Goal: Information Seeking & Learning: Learn about a topic

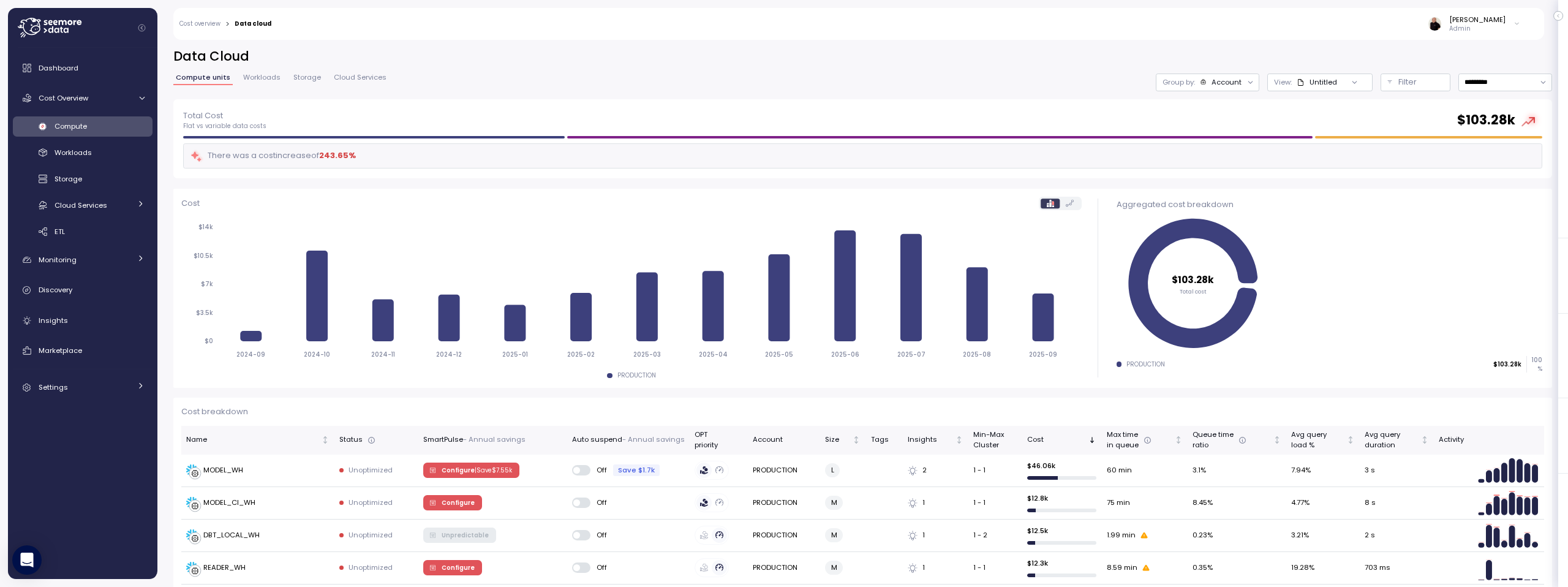
scroll to position [50, 0]
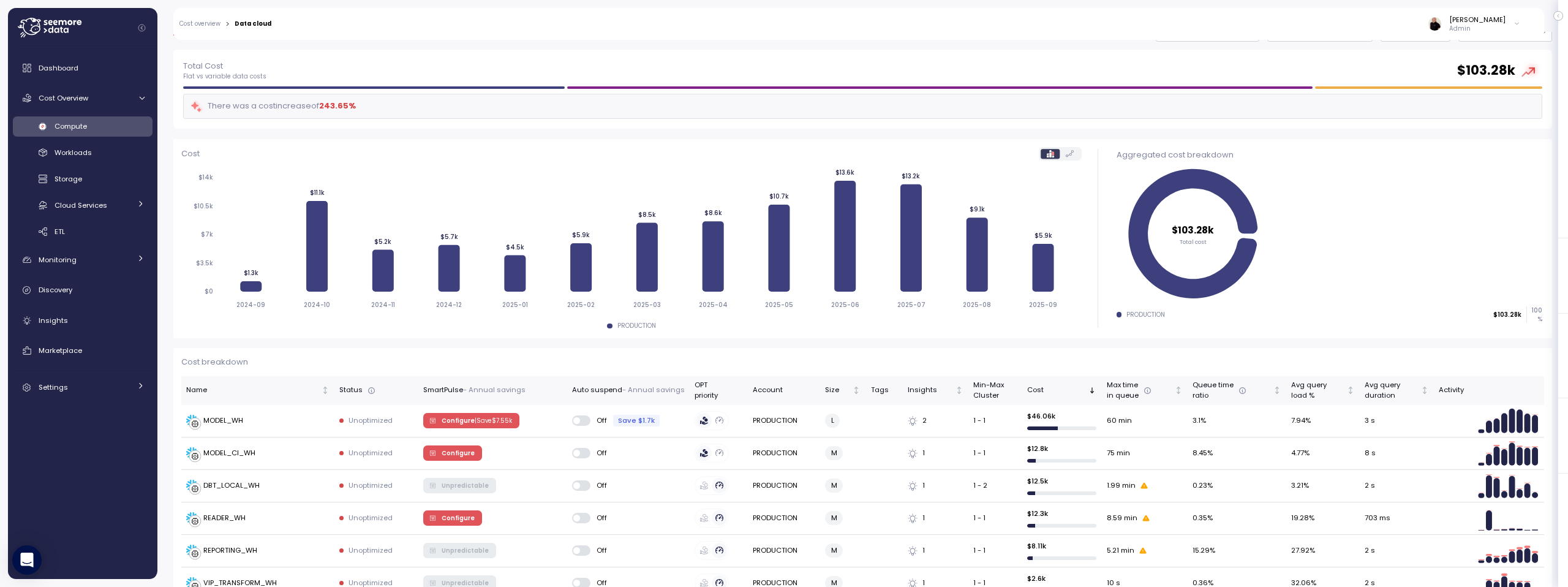
click at [32, 23] on icon at bounding box center [49, 27] width 64 height 20
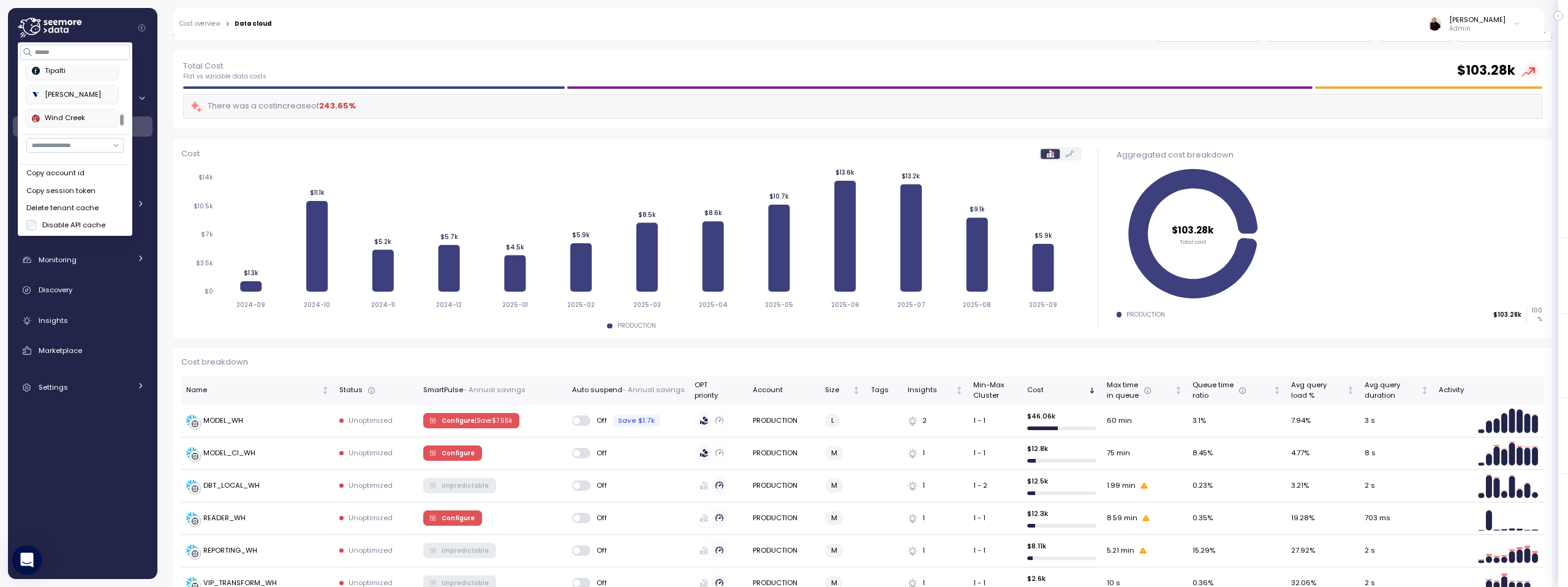
scroll to position [568, 0]
click at [74, 71] on div "Verbit" at bounding box center [72, 72] width 81 height 11
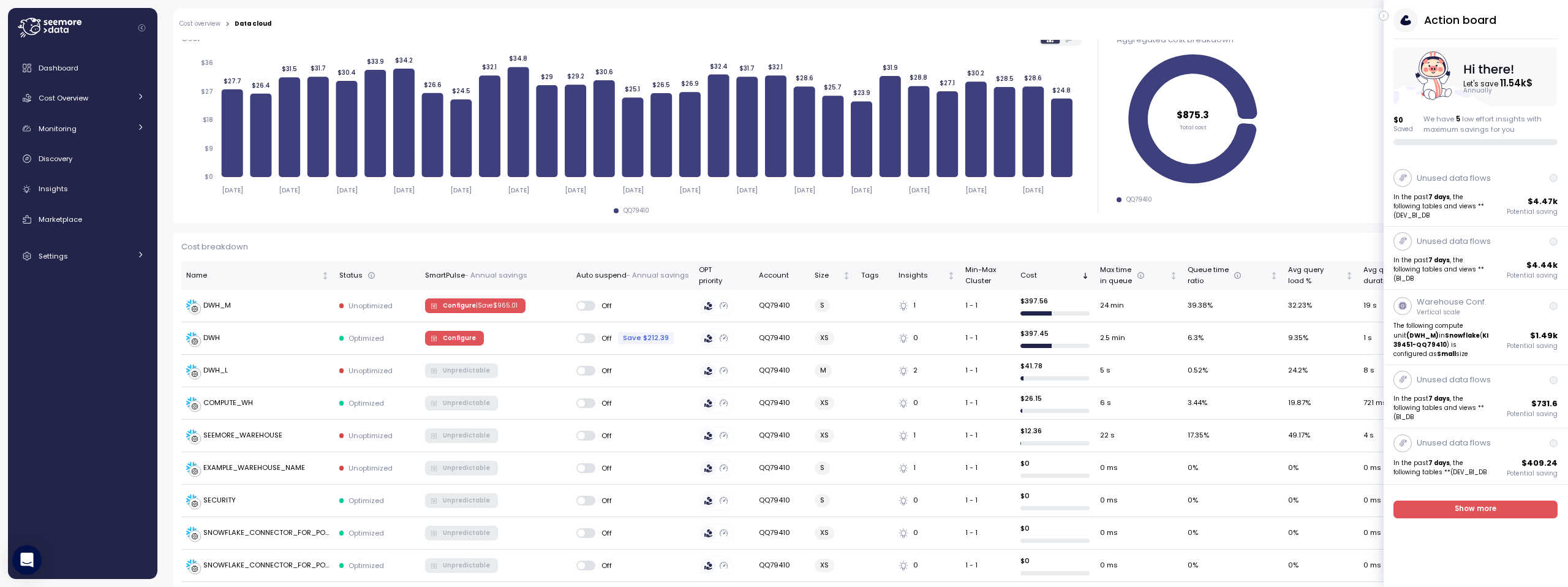
scroll to position [212, 0]
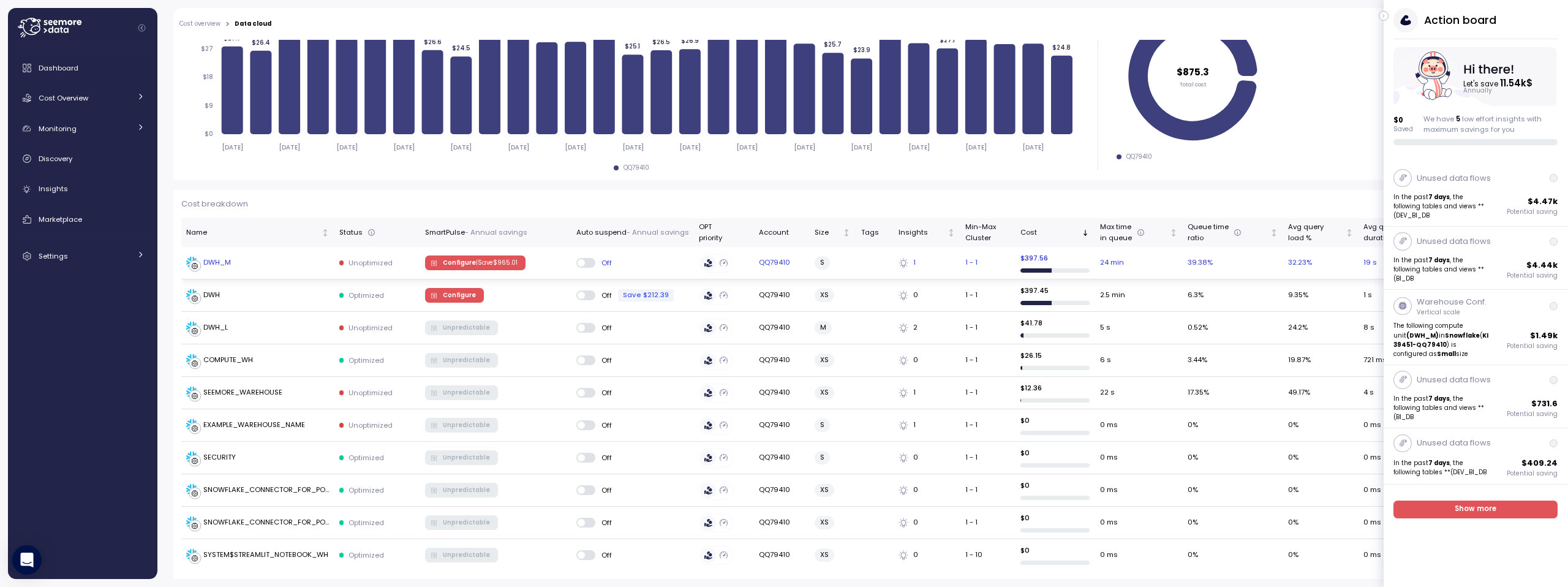
click at [480, 256] on span "Configure | Save $ 965.01" at bounding box center [480, 263] width 75 height 13
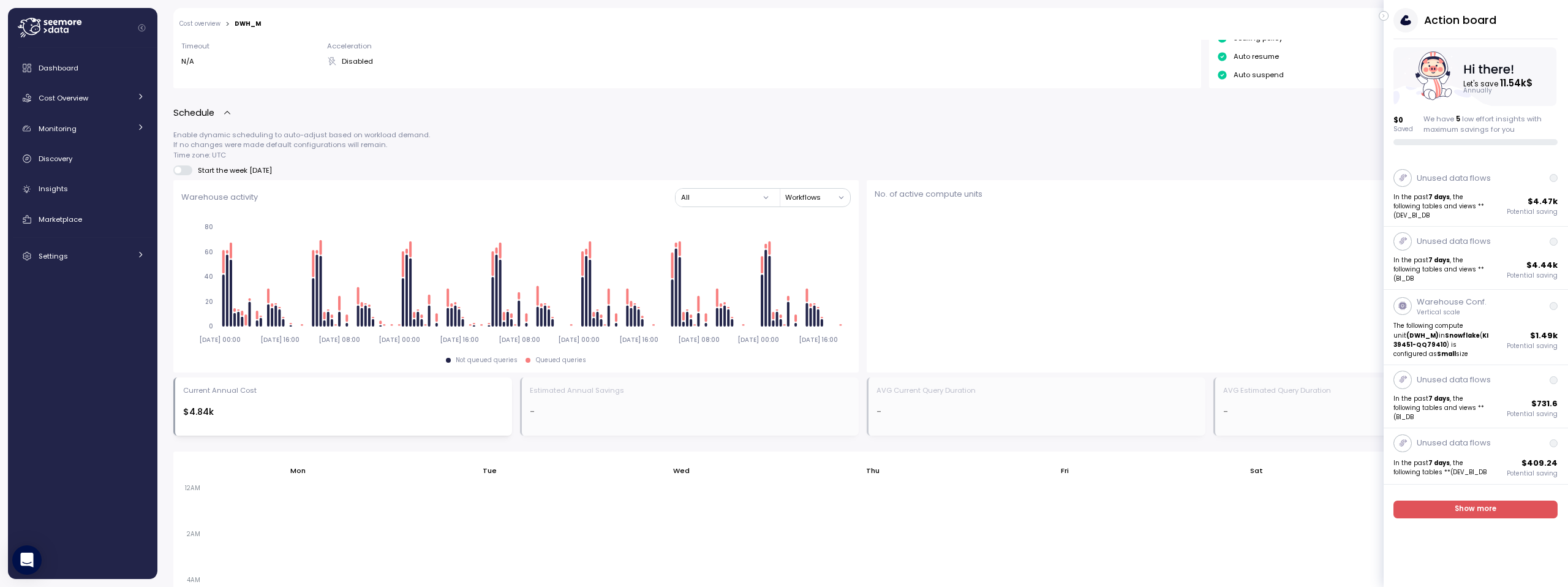
scroll to position [334, 0]
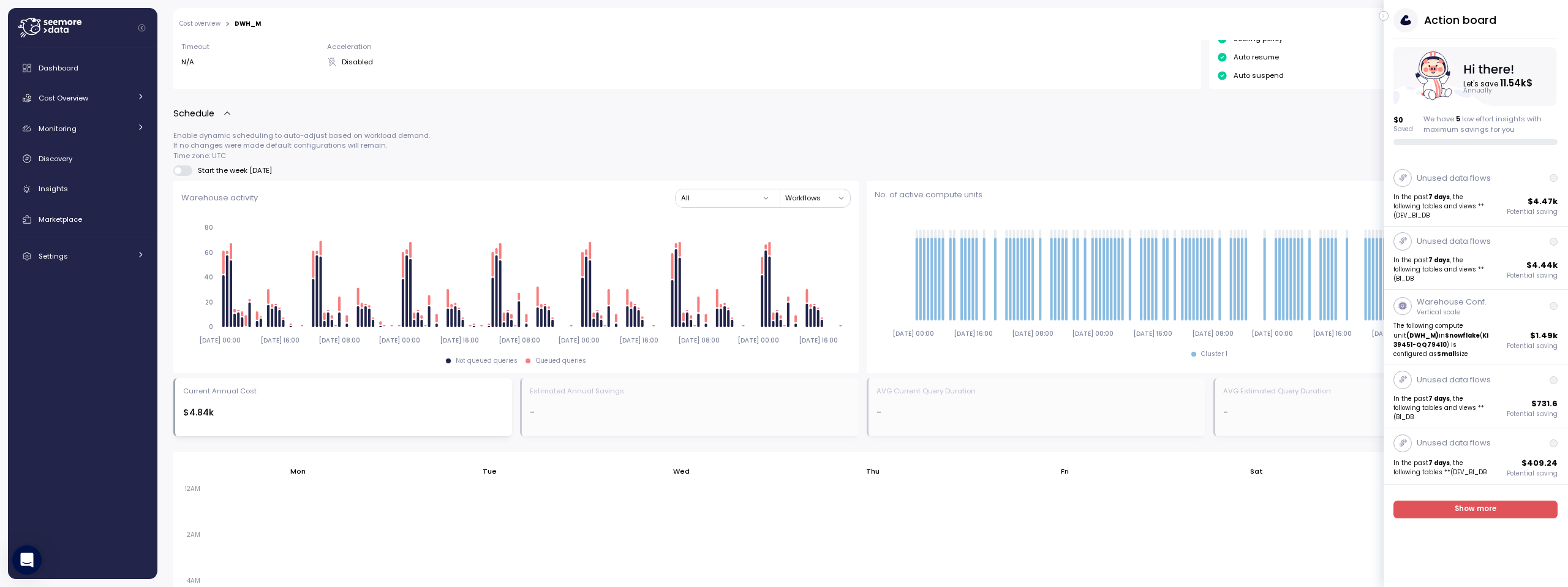
click at [1383, 15] on icon "button" at bounding box center [1384, 16] width 1 height 3
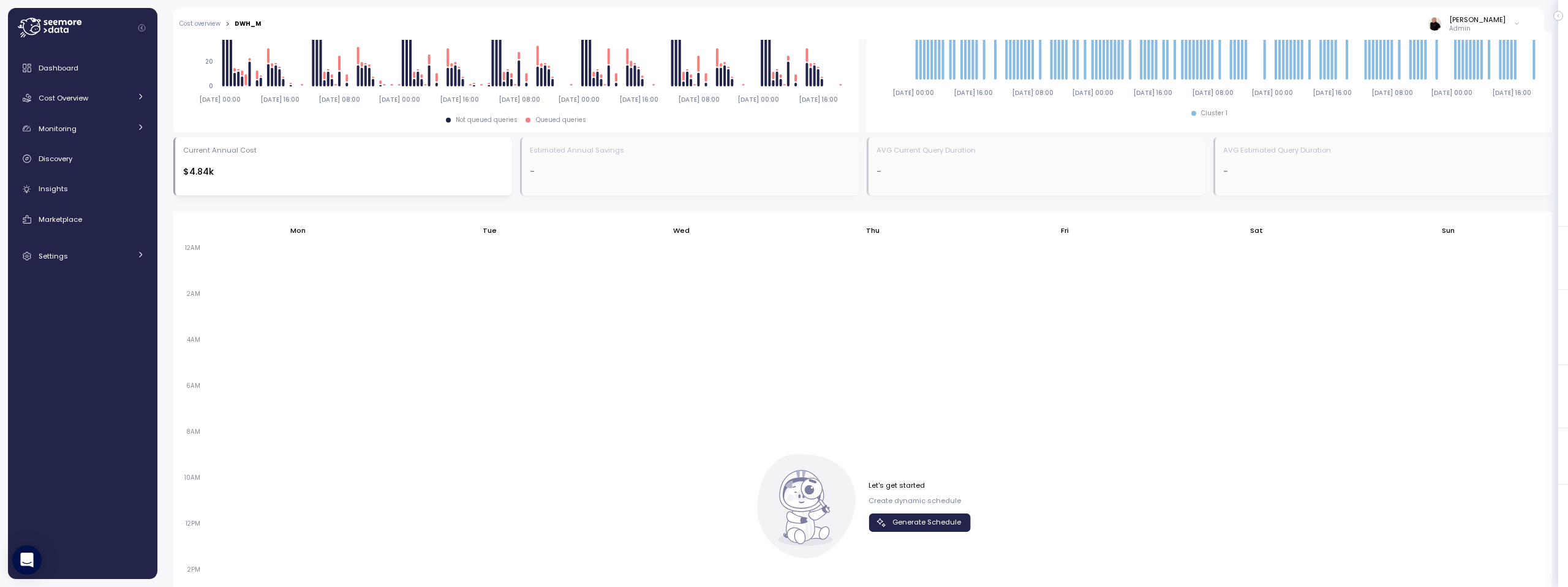
scroll to position [796, 0]
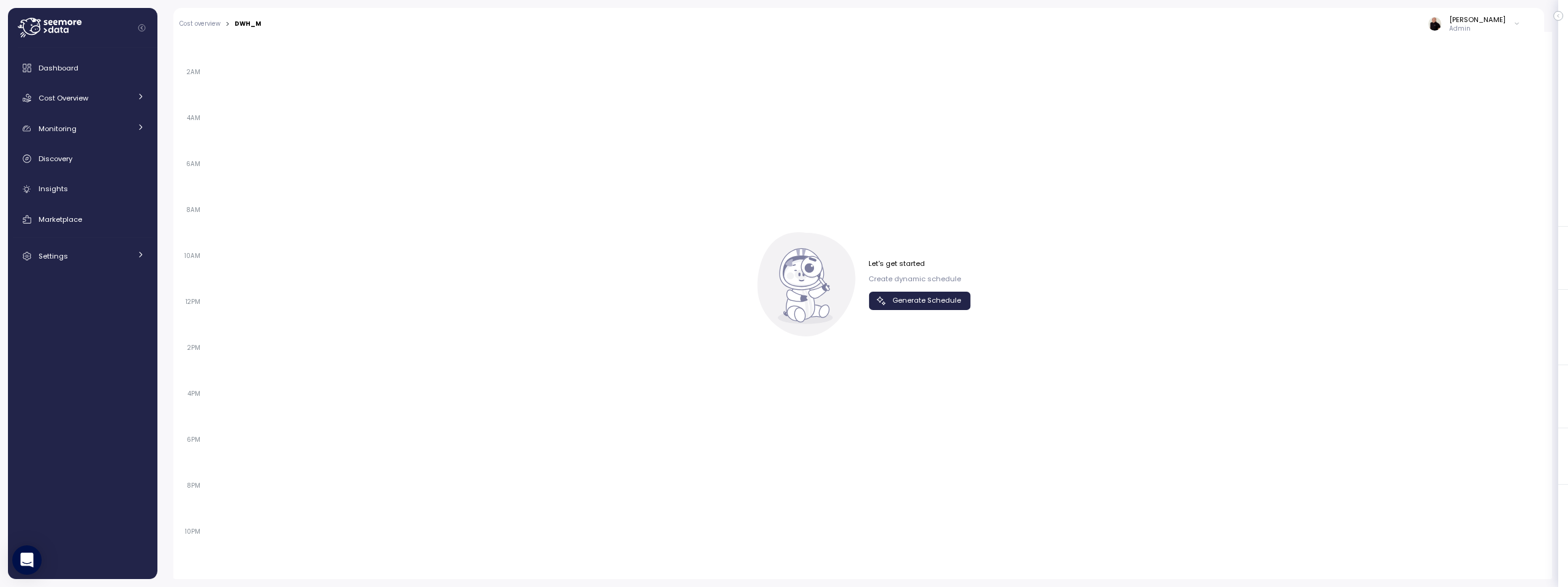
click at [913, 302] on span "Generate Schedule" at bounding box center [927, 300] width 69 height 17
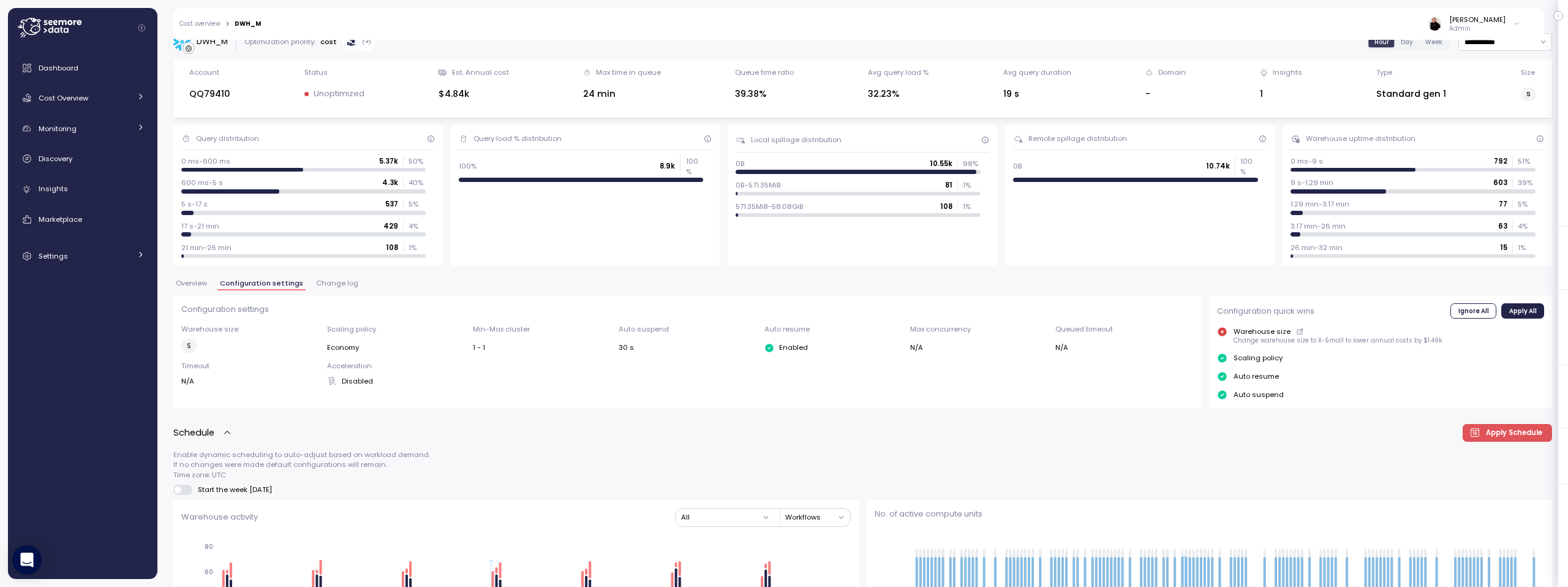
scroll to position [0, 0]
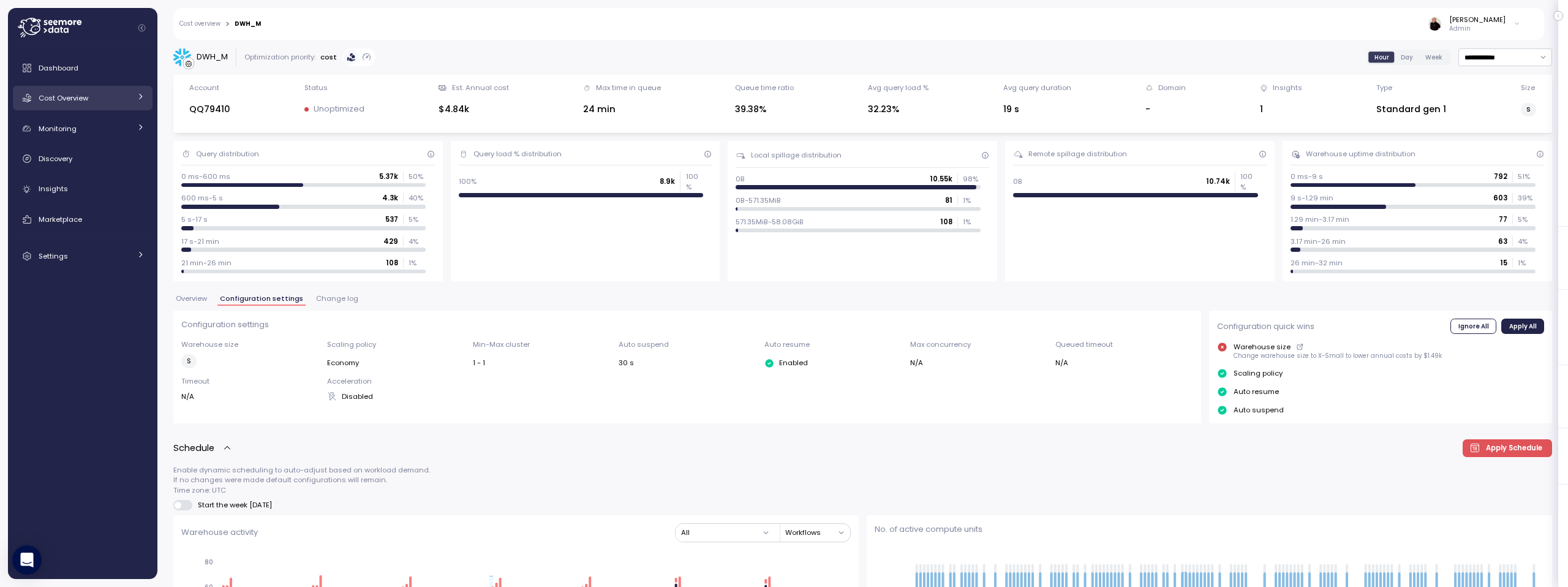
click at [67, 100] on span "Cost Overview" at bounding box center [64, 97] width 50 height 10
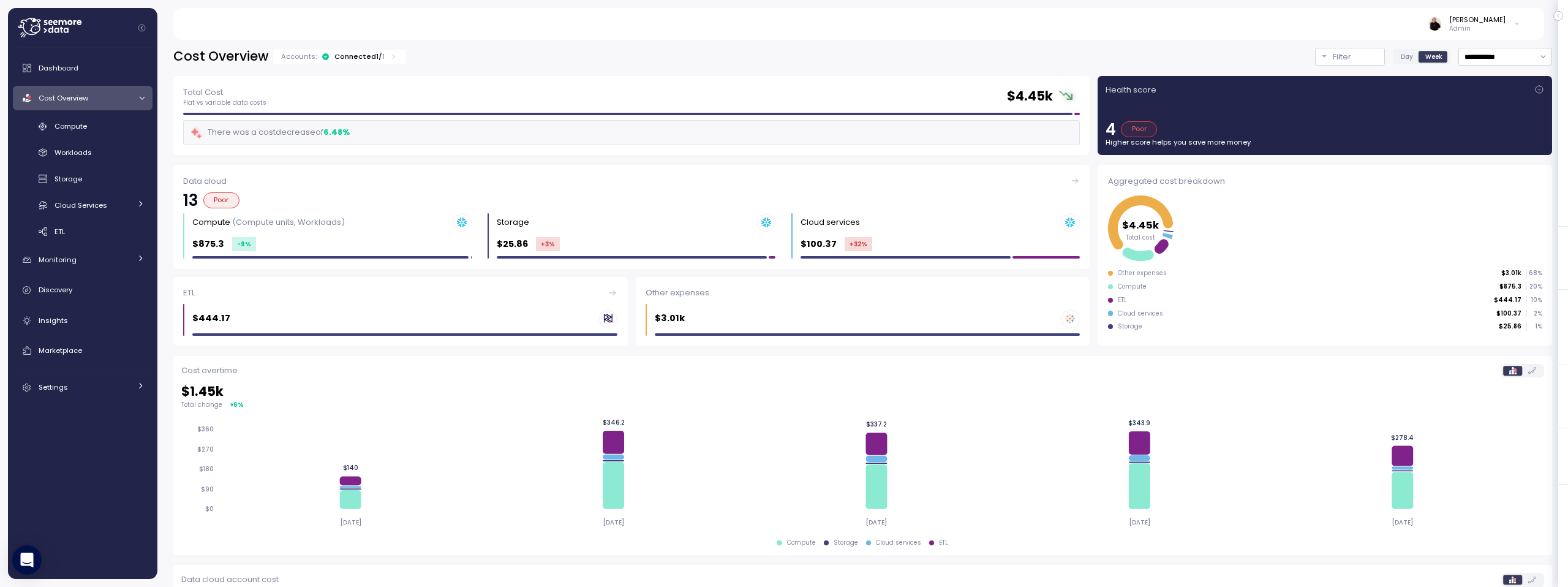
click at [359, 57] on div "Connected 1 / 1" at bounding box center [359, 56] width 51 height 10
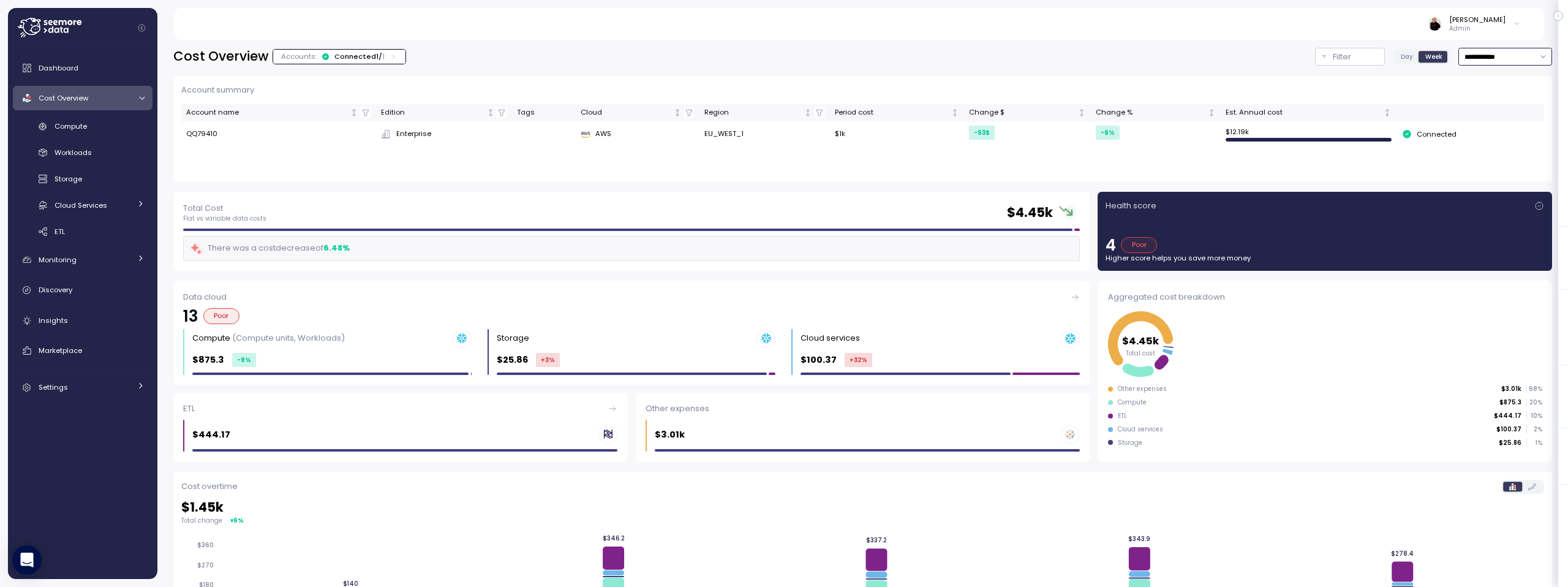
click at [1488, 56] on input "**********" at bounding box center [1505, 56] width 94 height 18
click at [1483, 161] on div "Last 6 months" at bounding box center [1494, 161] width 51 height 10
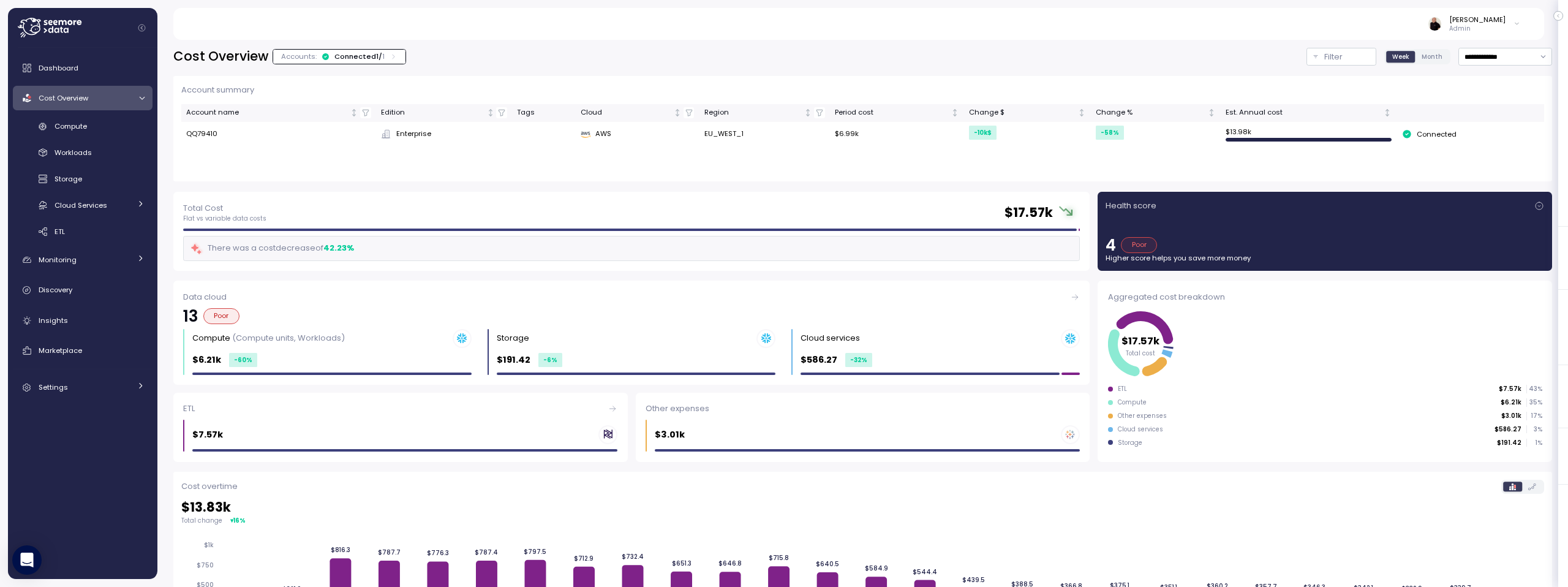
click at [1422, 56] on span "Month" at bounding box center [1432, 56] width 20 height 10
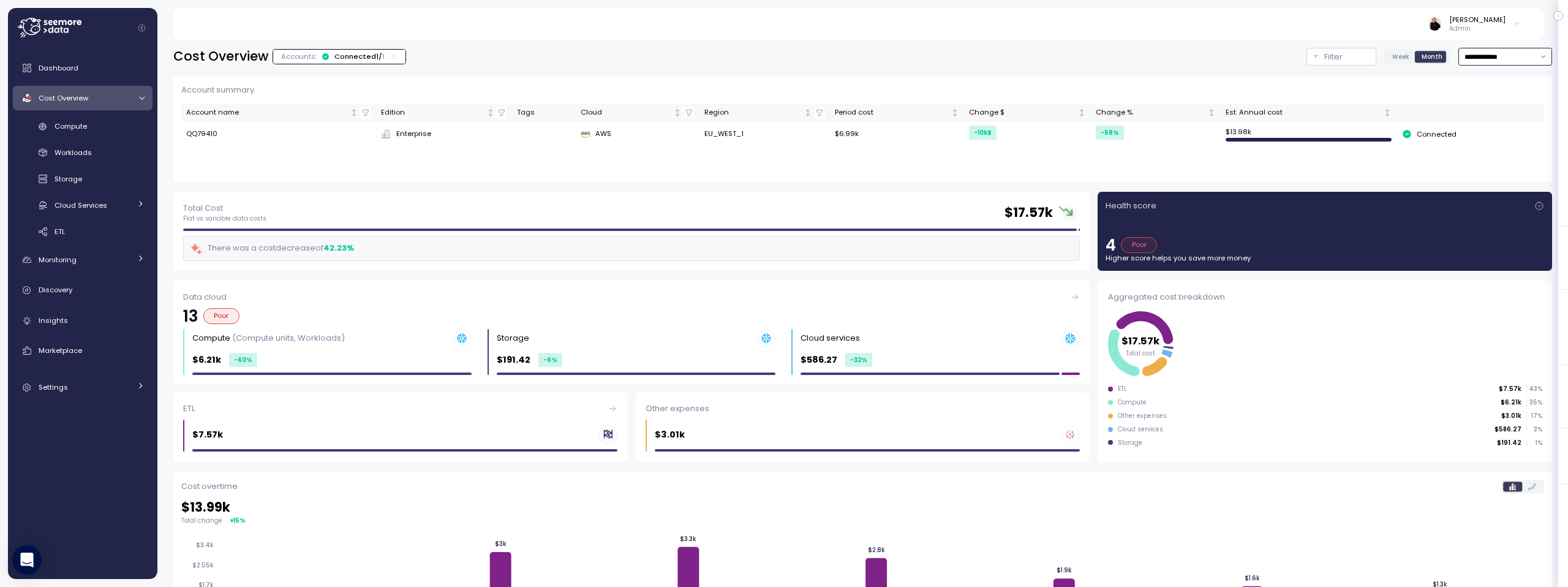
click at [1498, 60] on input "**********" at bounding box center [1505, 56] width 94 height 18
click at [1493, 146] on div "Last 30 days" at bounding box center [1492, 145] width 45 height 10
type input "**********"
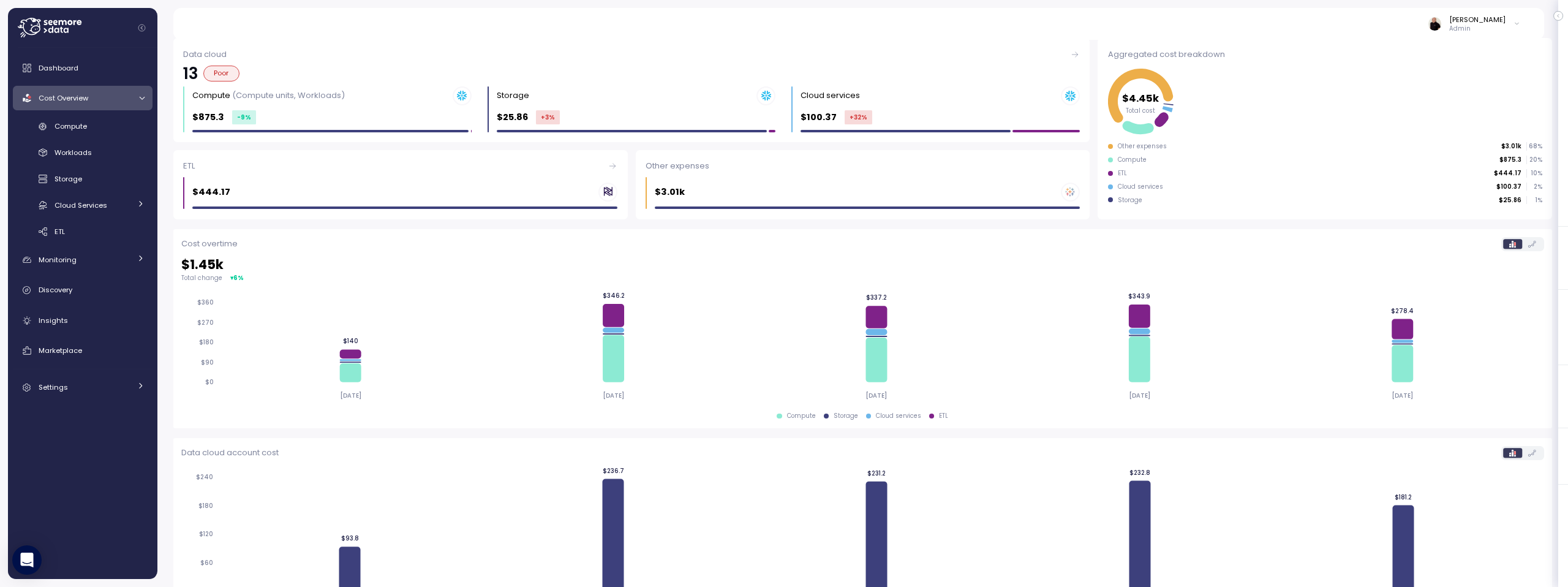
scroll to position [301, 0]
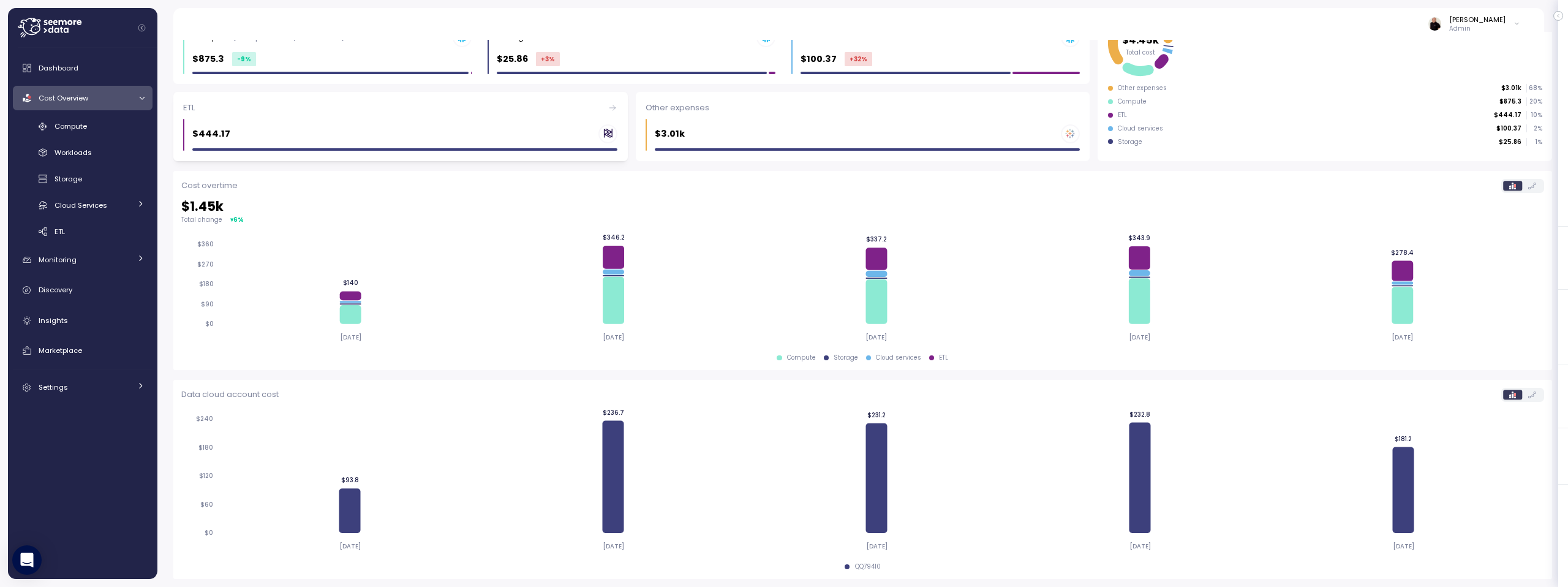
click at [446, 130] on div "$444.17" at bounding box center [405, 134] width 425 height 19
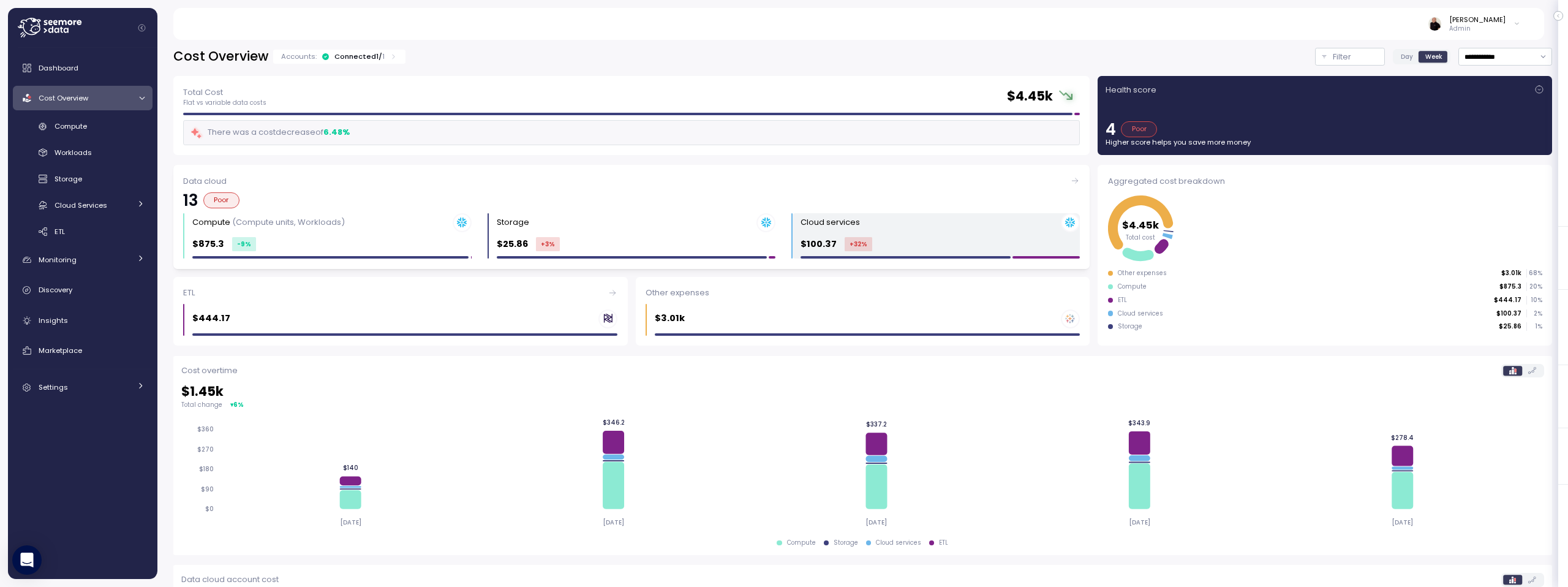
click at [919, 232] on div "Cloud services $100.37 +32 %" at bounding box center [940, 236] width 280 height 46
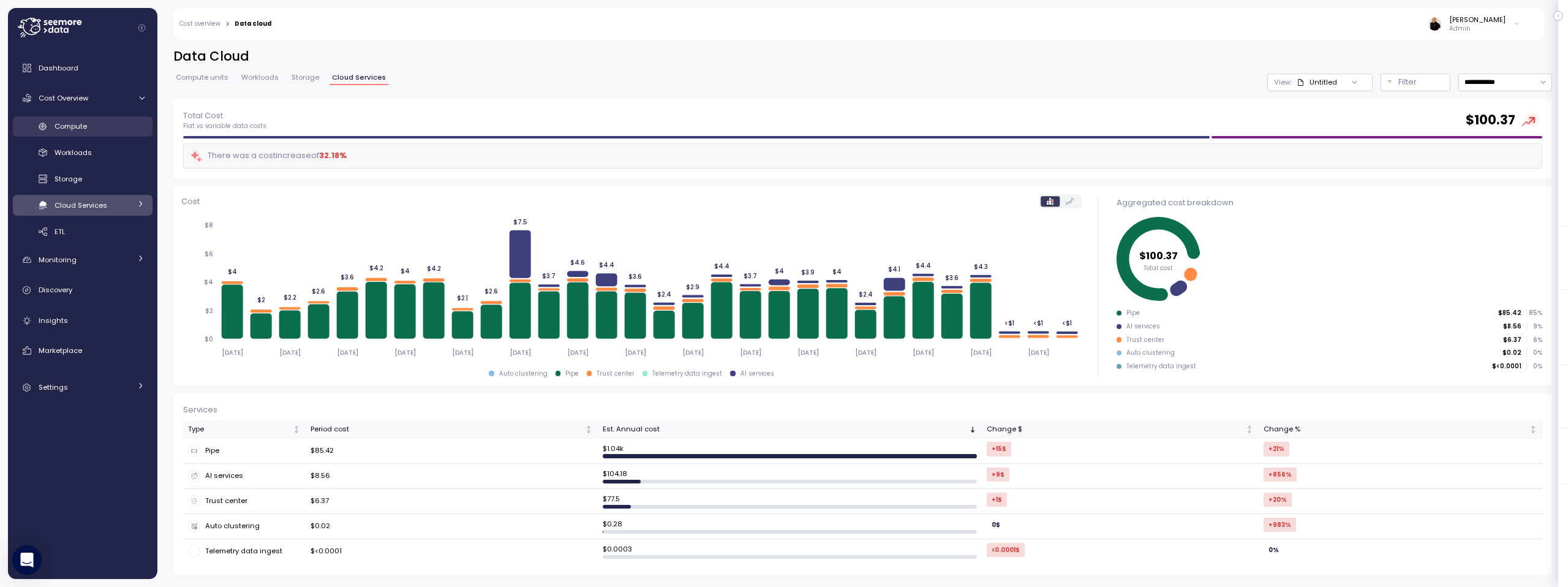
click at [98, 124] on div "Compute" at bounding box center [99, 126] width 90 height 12
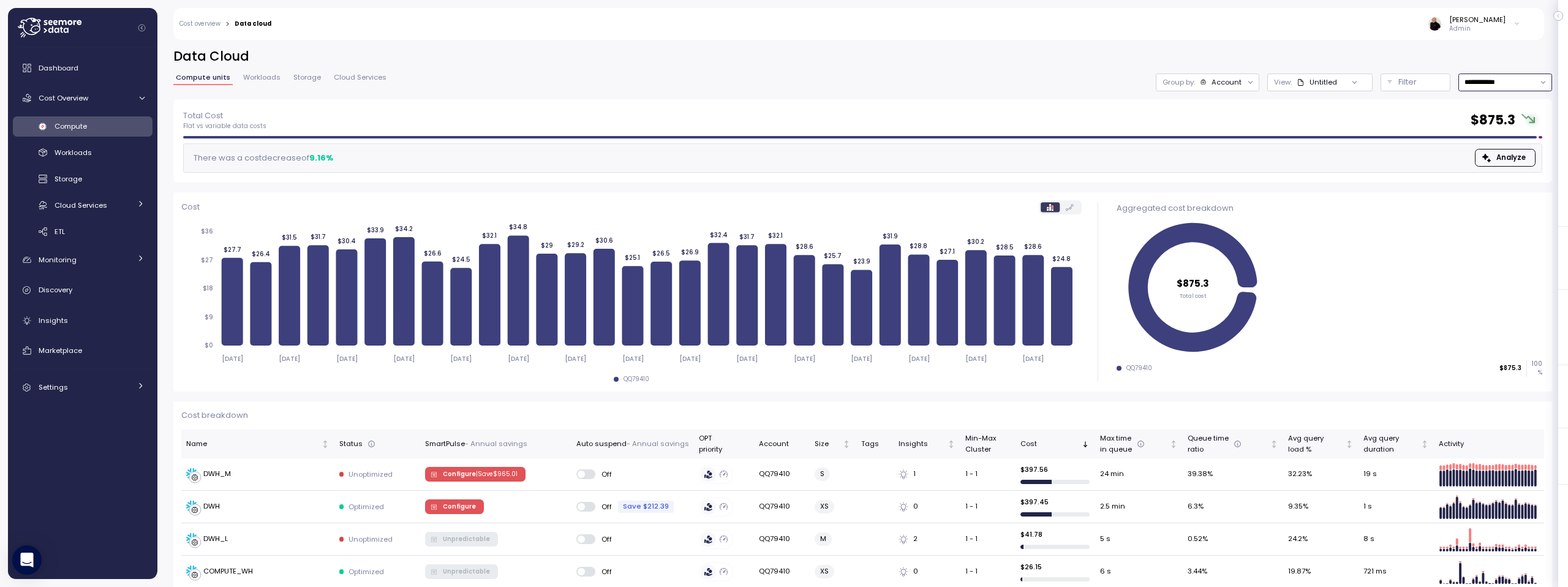
click at [1479, 83] on input "**********" at bounding box center [1505, 82] width 94 height 18
click at [1483, 204] on div "Last year" at bounding box center [1485, 202] width 32 height 10
type input "*********"
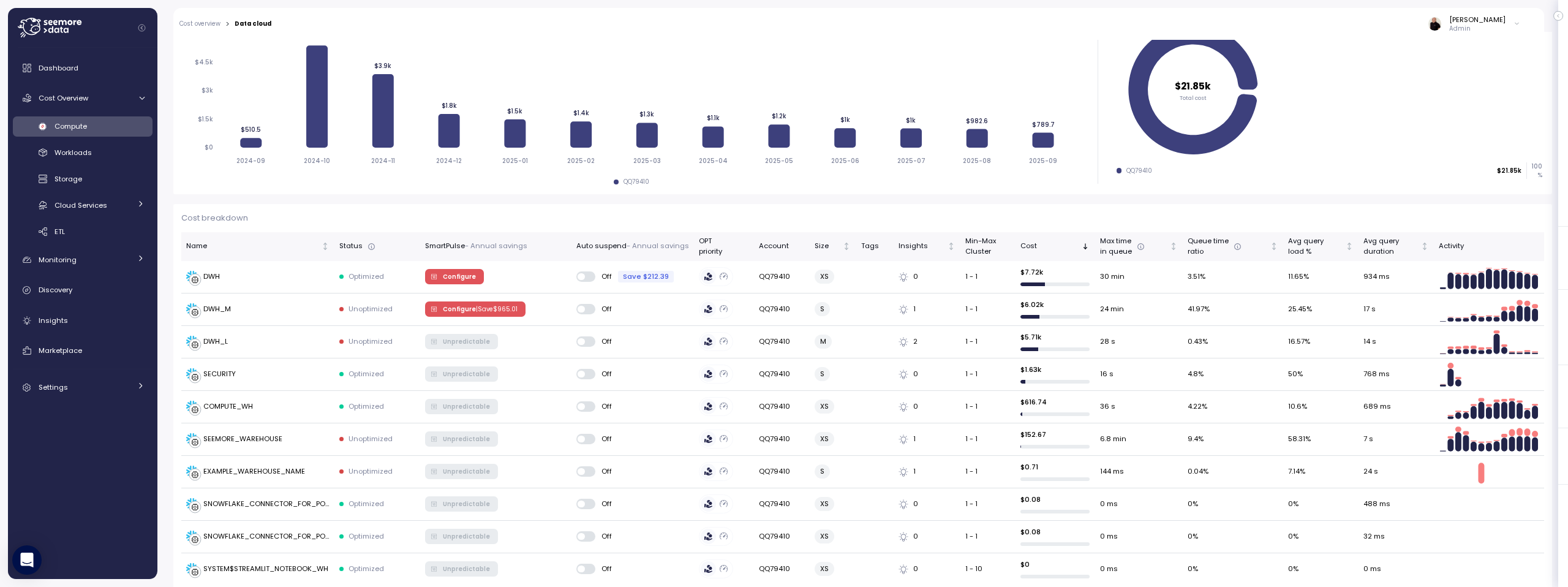
scroll to position [208, 0]
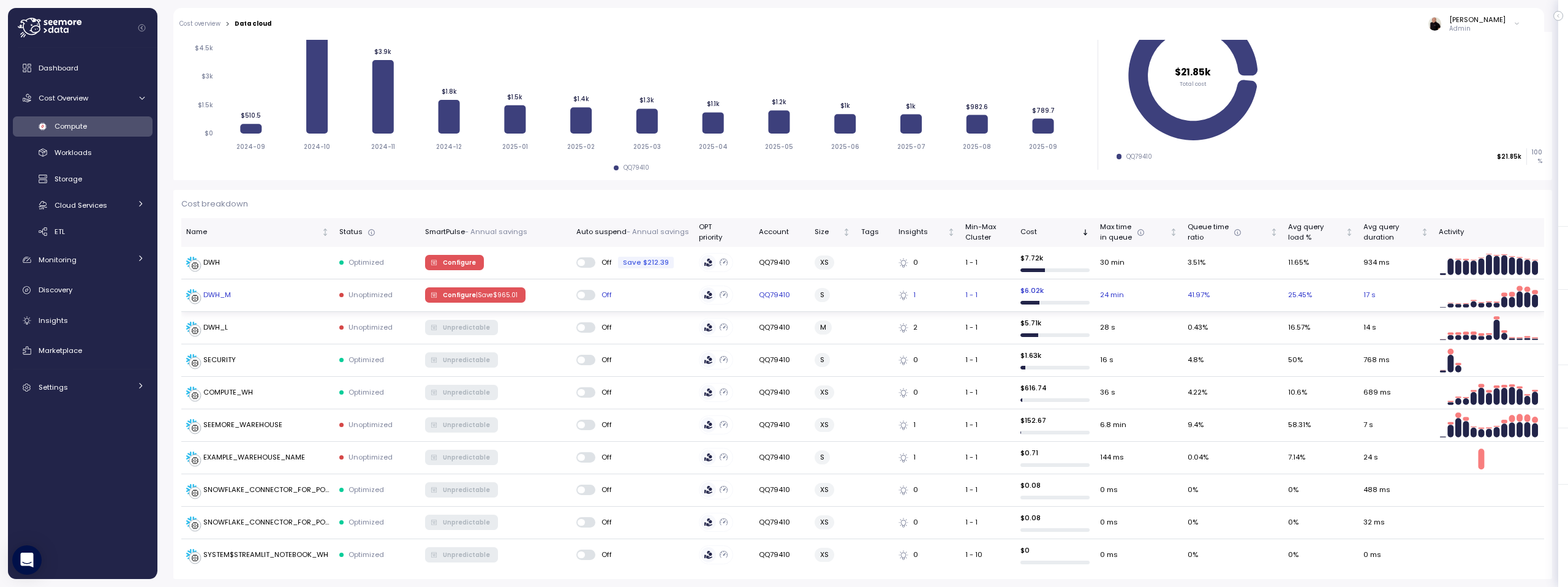
click at [469, 294] on span "Configure | Save $ 965.01" at bounding box center [480, 294] width 75 height 13
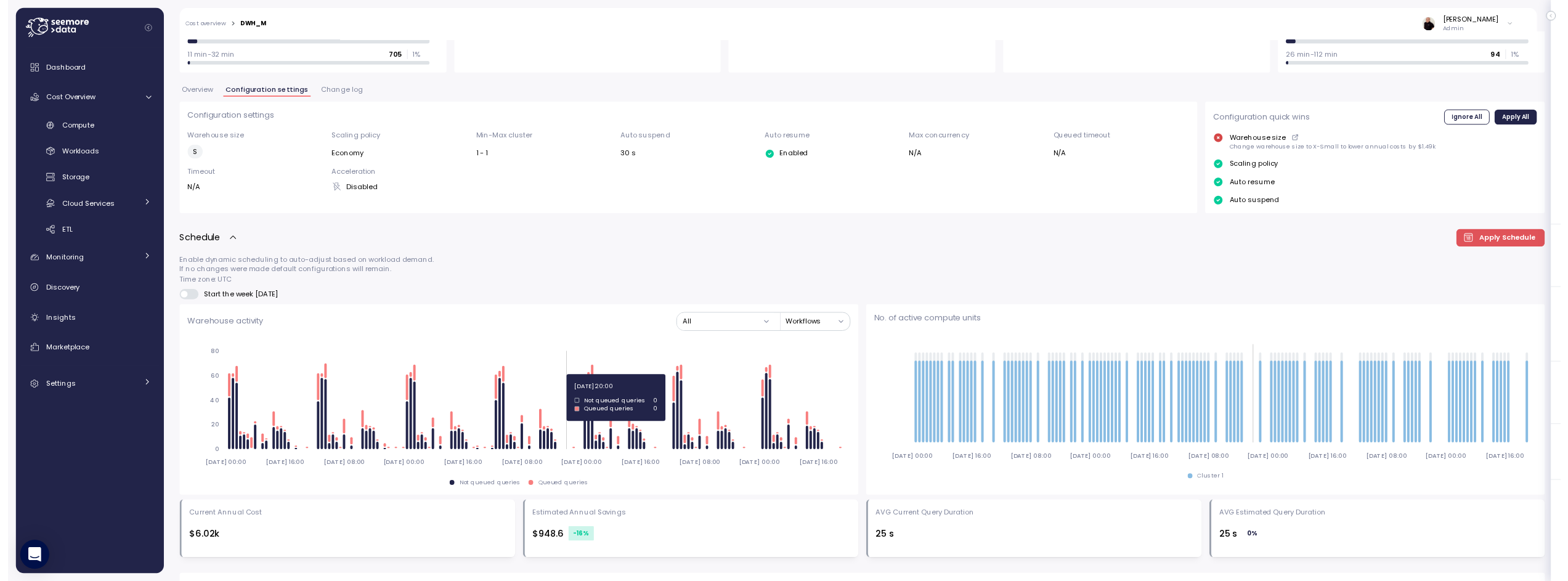
scroll to position [210, 0]
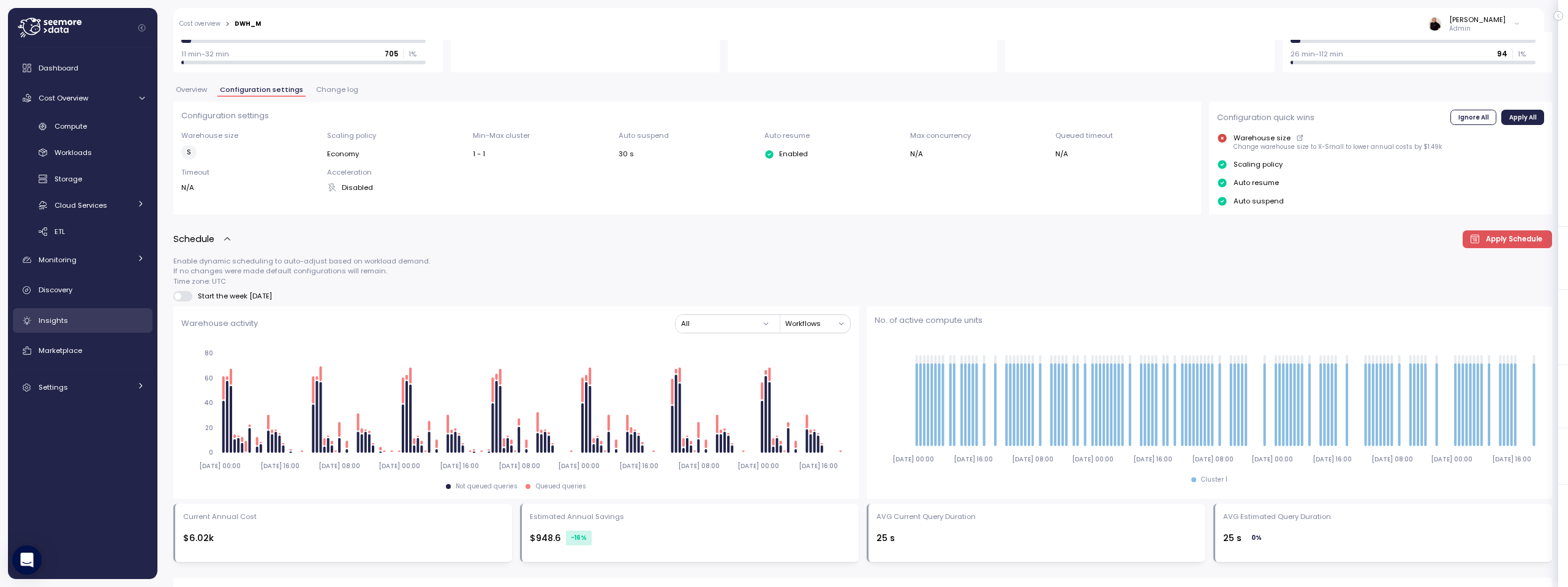
click at [75, 315] on div "Insights" at bounding box center [92, 320] width 106 height 12
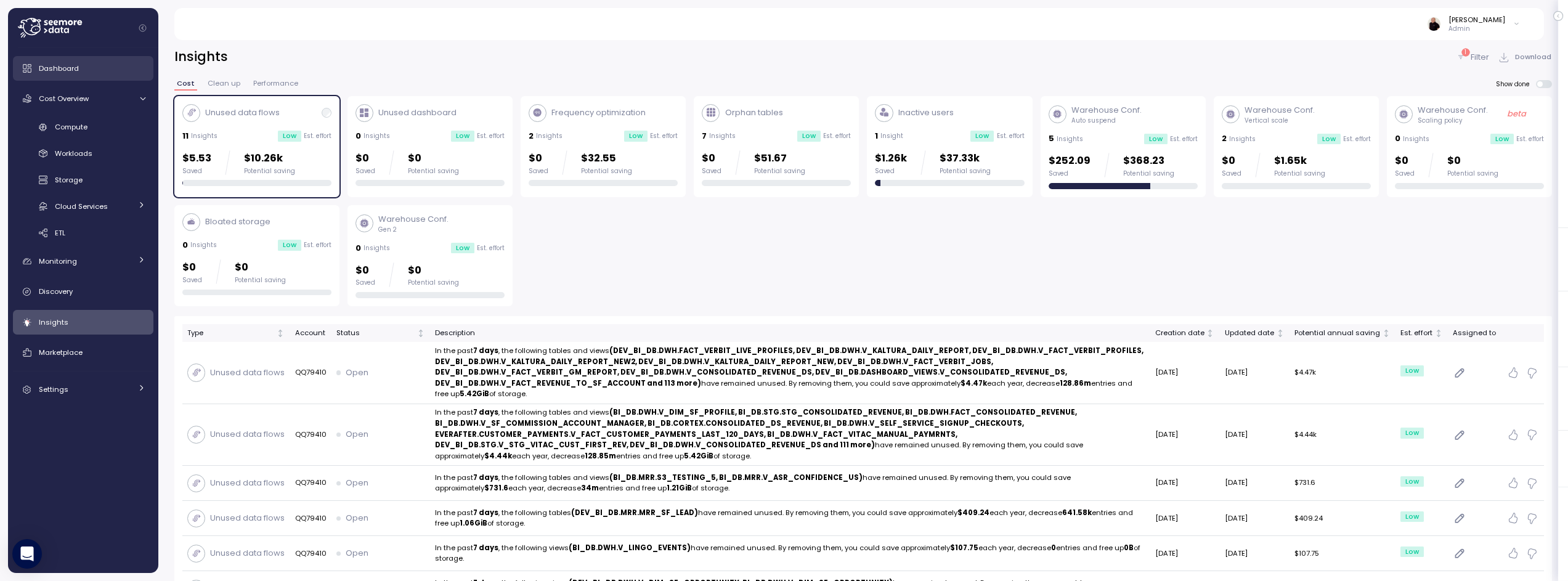
click at [52, 77] on link "Dashboard" at bounding box center [83, 68] width 141 height 24
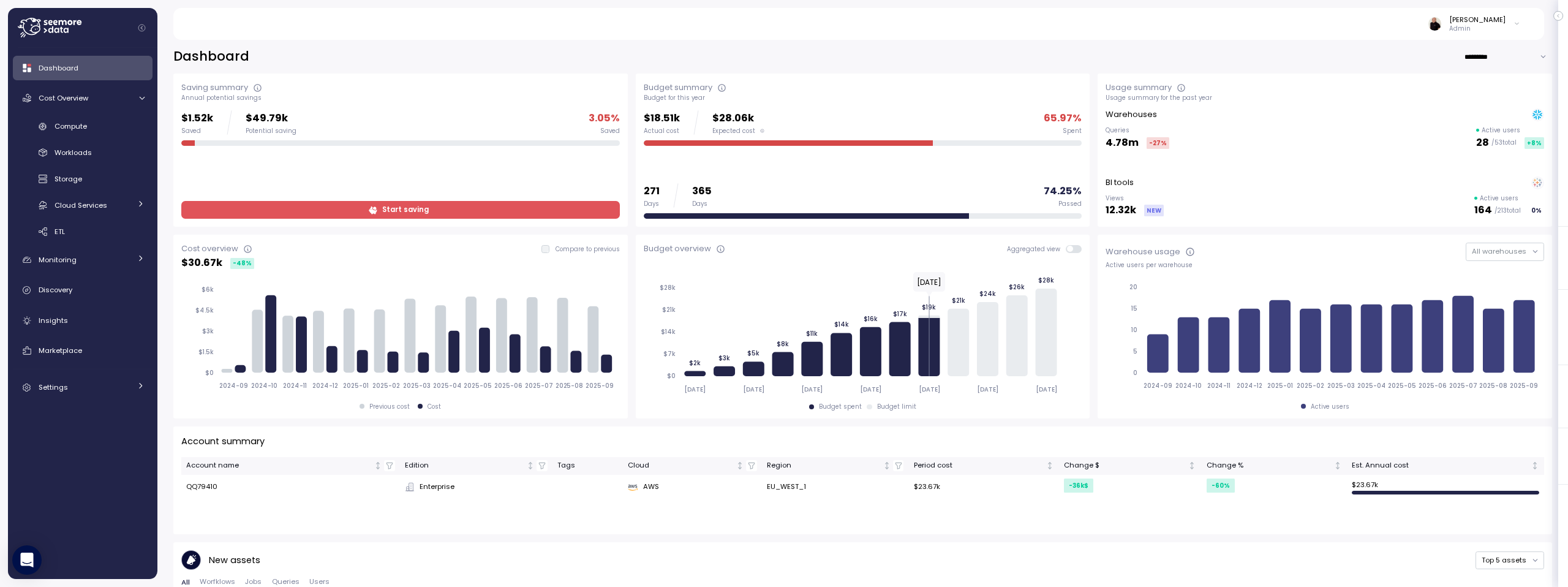
click at [1073, 247] on span at bounding box center [1078, 249] width 10 height 8
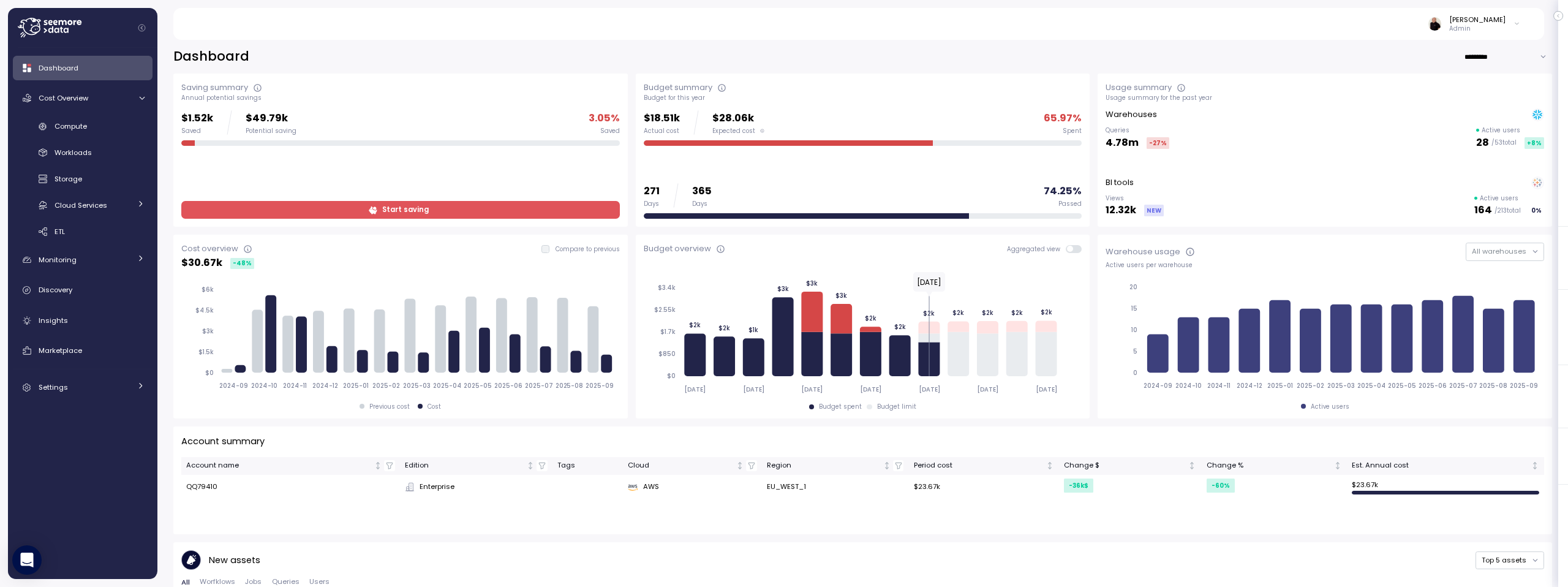
click at [348, 209] on span "Start saving" at bounding box center [399, 209] width 422 height 17
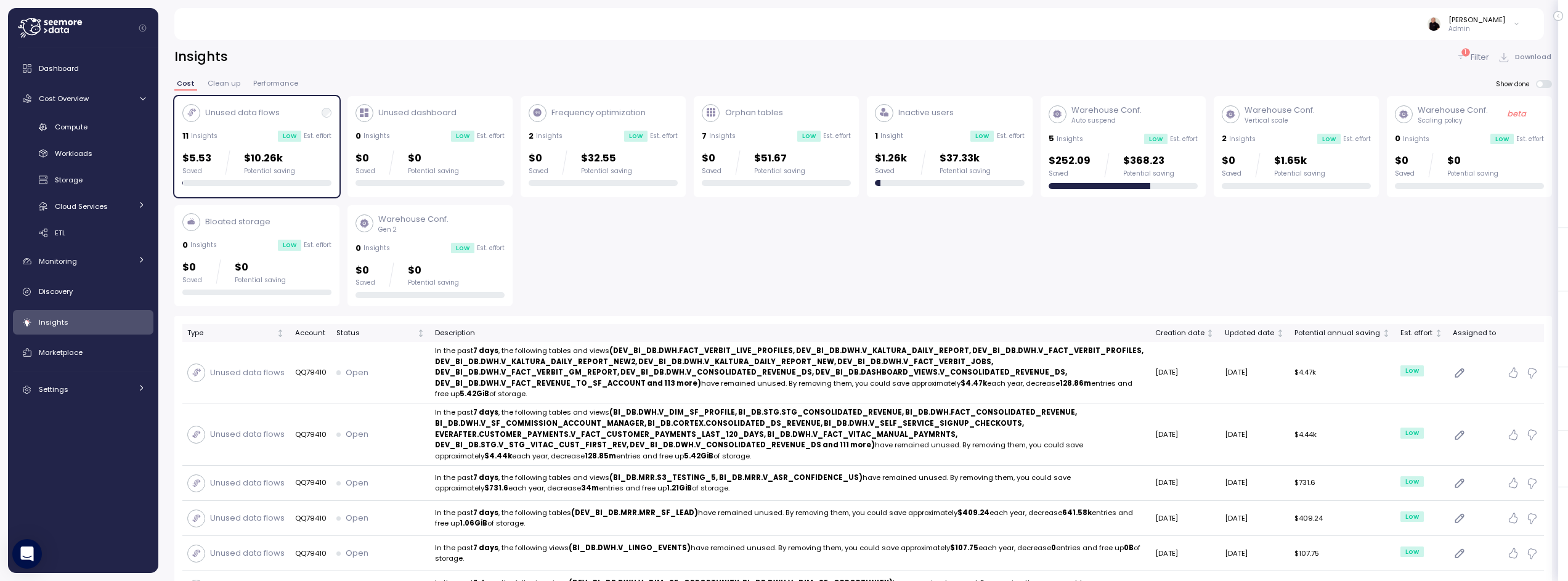
click at [922, 137] on div "1 Insight Low Est. effort" at bounding box center [949, 136] width 149 height 13
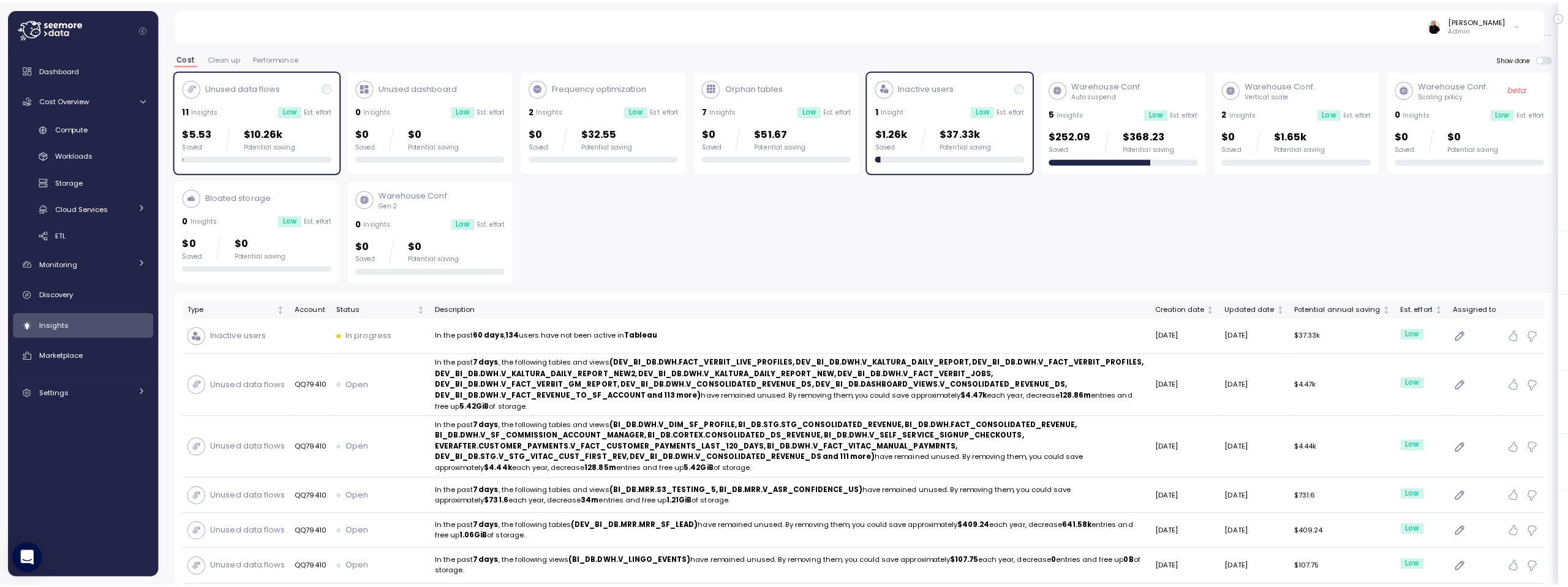
scroll to position [29, 0]
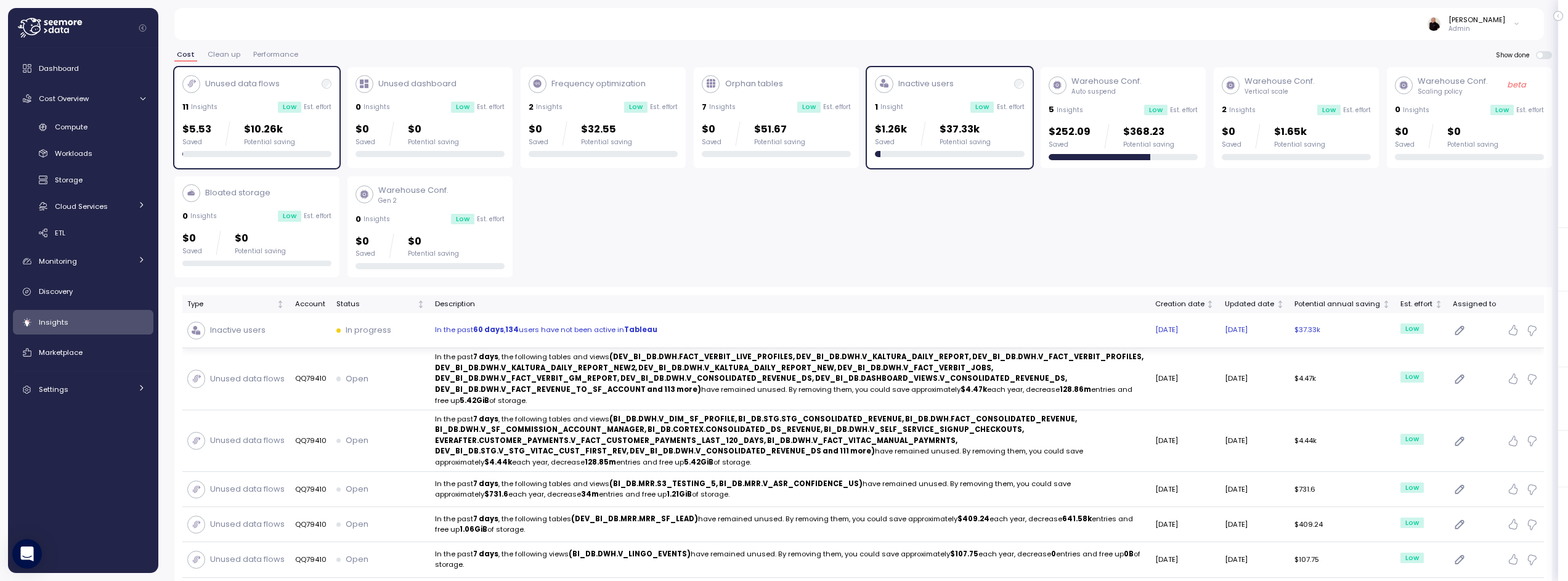
click at [665, 327] on p "In the past 60 days , 134 users have not been active in [GEOGRAPHIC_DATA]" at bounding box center [790, 330] width 711 height 11
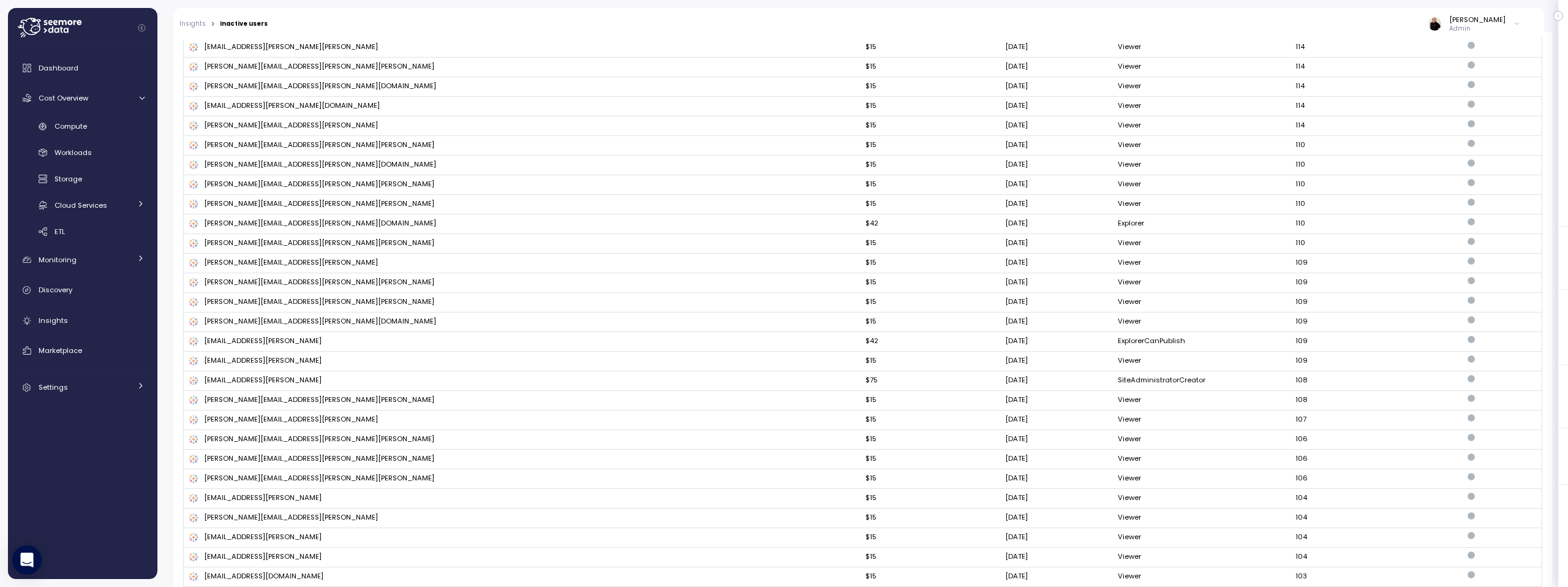
scroll to position [1383, 0]
drag, startPoint x: 760, startPoint y: 378, endPoint x: 1244, endPoint y: 379, distance: 484.0
click at [1244, 379] on tr "[EMAIL_ADDRESS][PERSON_NAME] $75 [DATE] SiteAdministratorCreator 108" at bounding box center [862, 379] width 1358 height 20
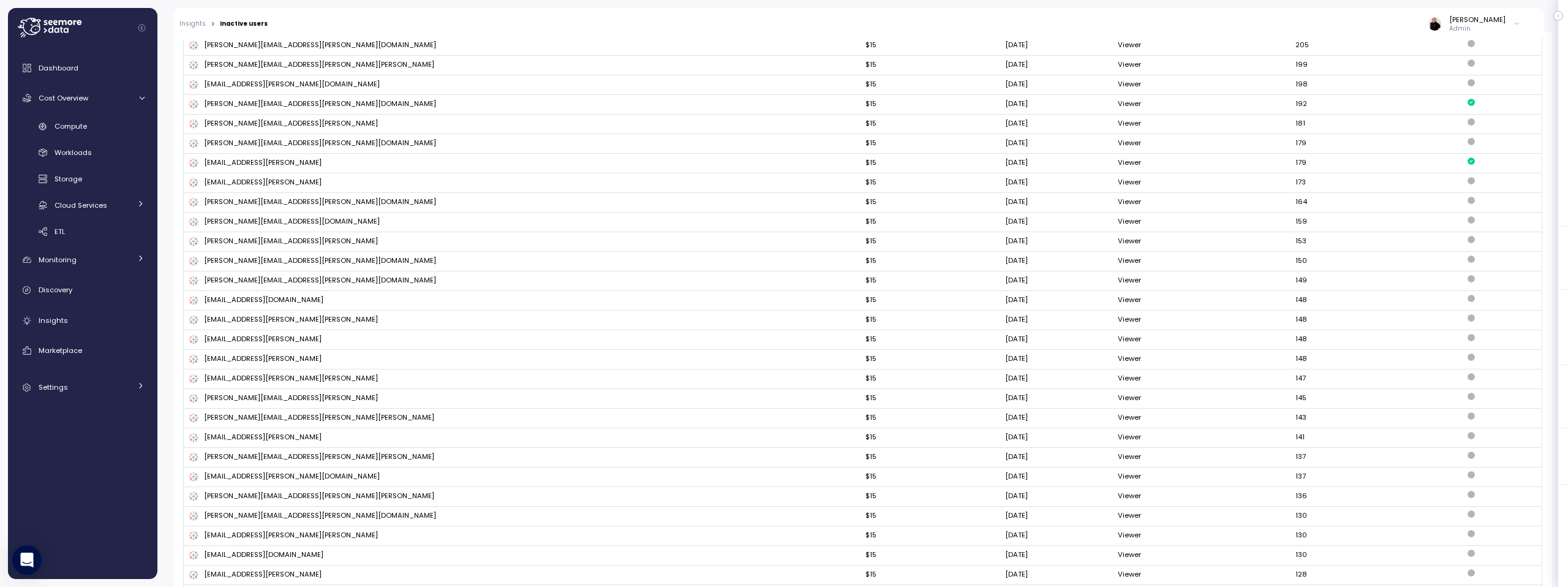
scroll to position [0, 0]
